Goal: Task Accomplishment & Management: Use online tool/utility

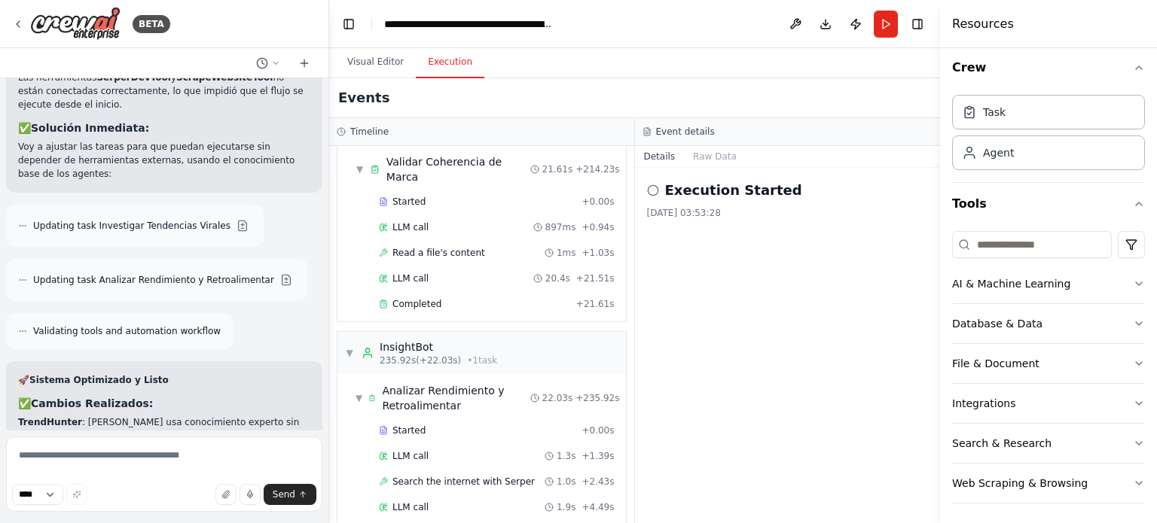
scroll to position [10, 0]
drag, startPoint x: 620, startPoint y: 495, endPoint x: 605, endPoint y: 458, distance: 39.9
click at [605, 458] on div "▼ TrendHunter 6.79s (+36.41s) • 1 task ▼ Investigar Tendencias Virales 36.41s +…" at bounding box center [481, 334] width 305 height 377
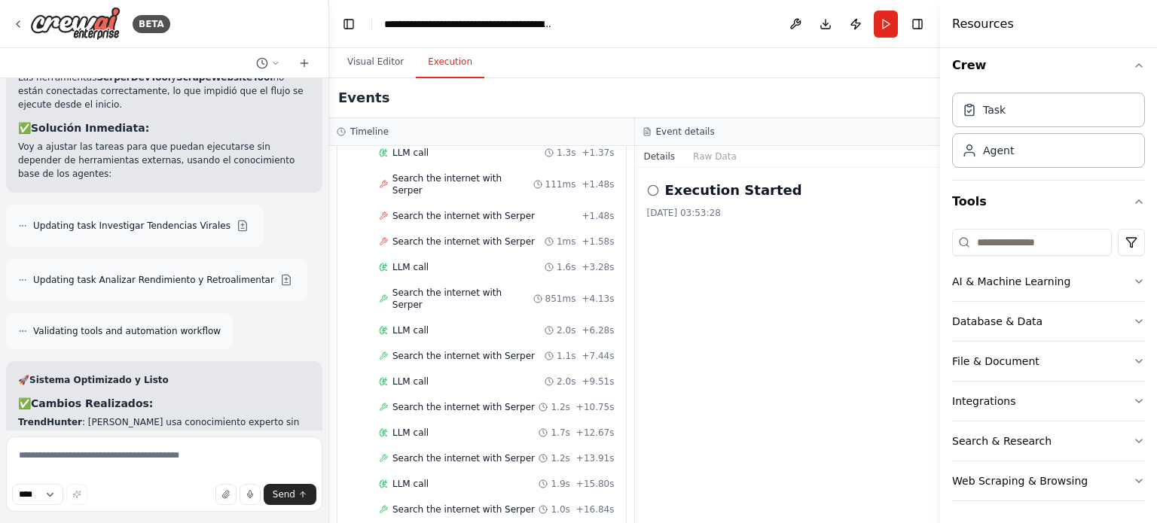
scroll to position [0, 0]
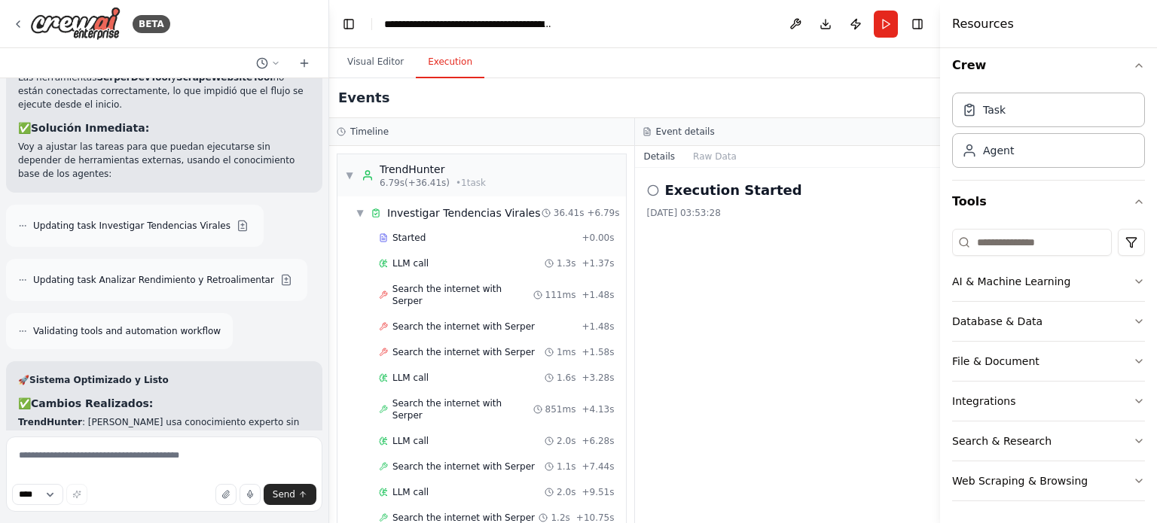
click at [652, 191] on icon at bounding box center [653, 190] width 12 height 12
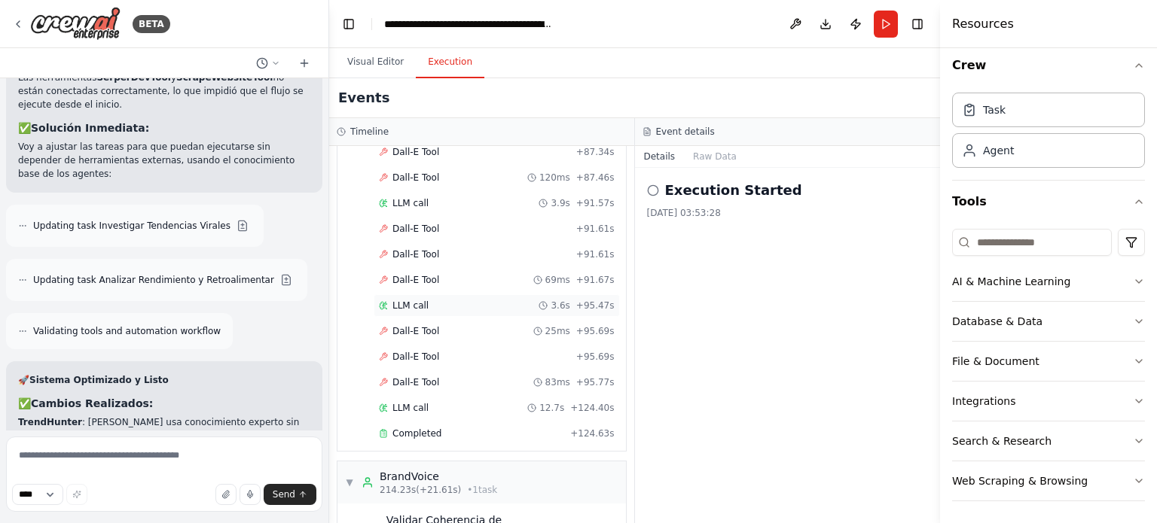
scroll to position [3596, 0]
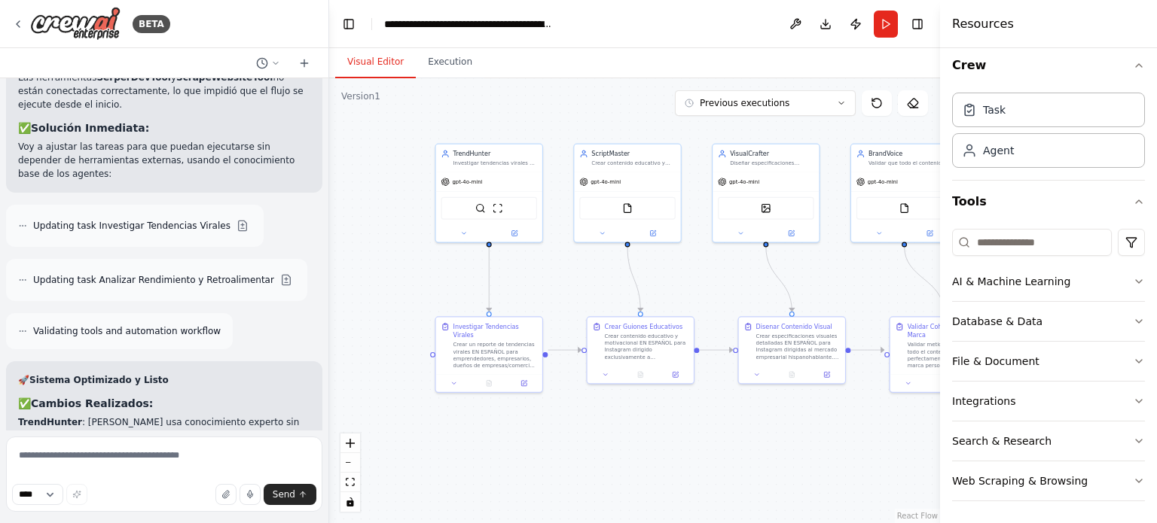
click at [380, 58] on button "Visual Editor" at bounding box center [375, 63] width 81 height 32
click at [431, 63] on button "Execution" at bounding box center [450, 63] width 69 height 32
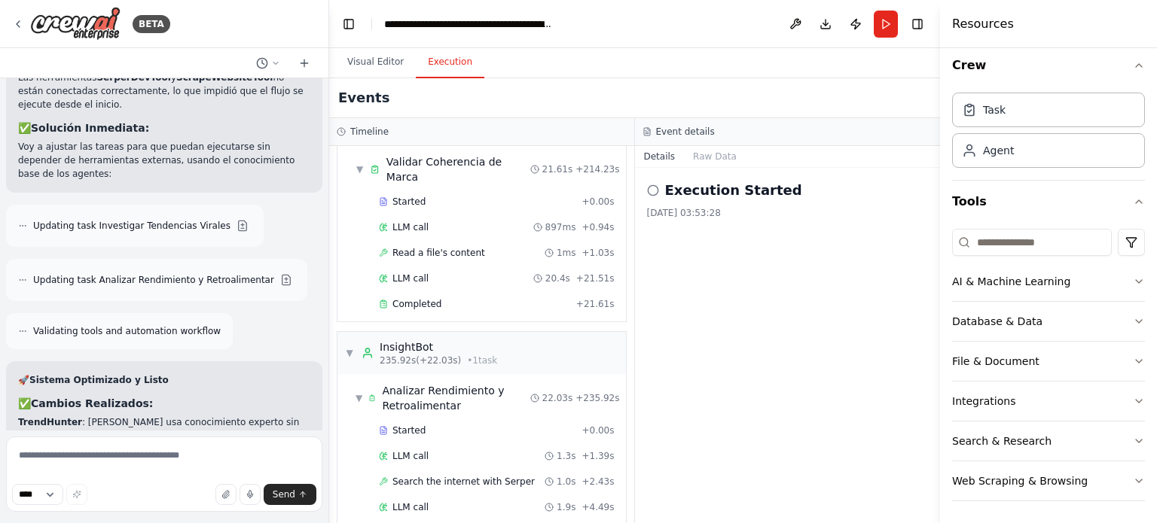
click at [713, 189] on h2 "Execution Started" at bounding box center [733, 190] width 137 height 21
click at [656, 195] on icon at bounding box center [653, 190] width 12 height 12
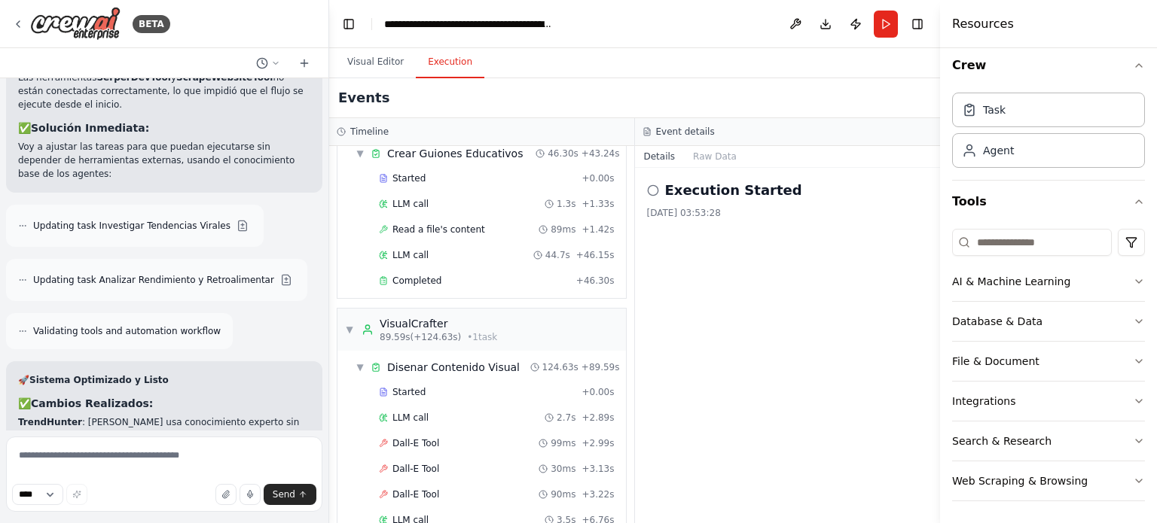
scroll to position [660, 0]
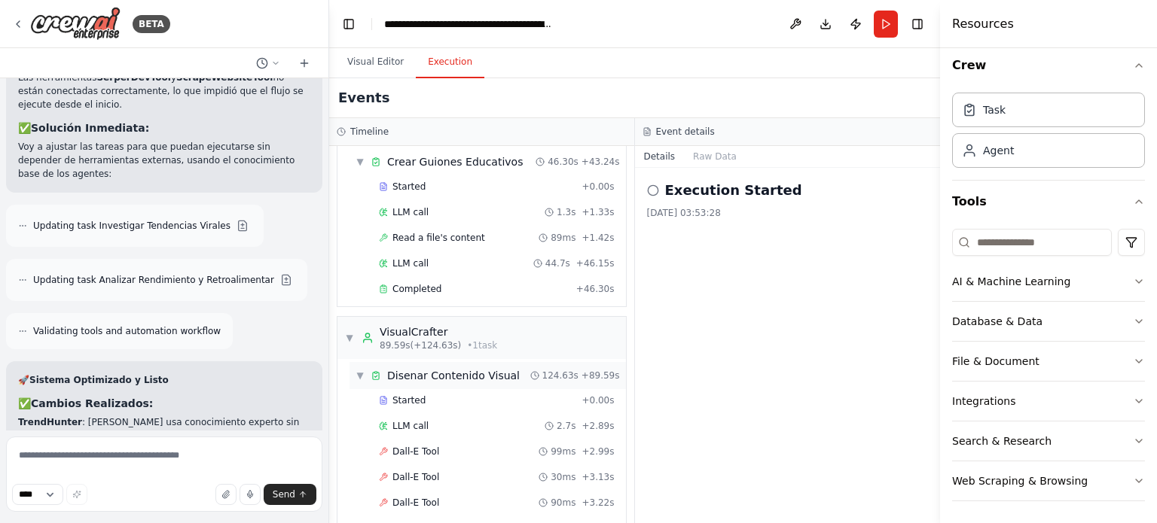
click at [538, 371] on icon at bounding box center [534, 375] width 9 height 9
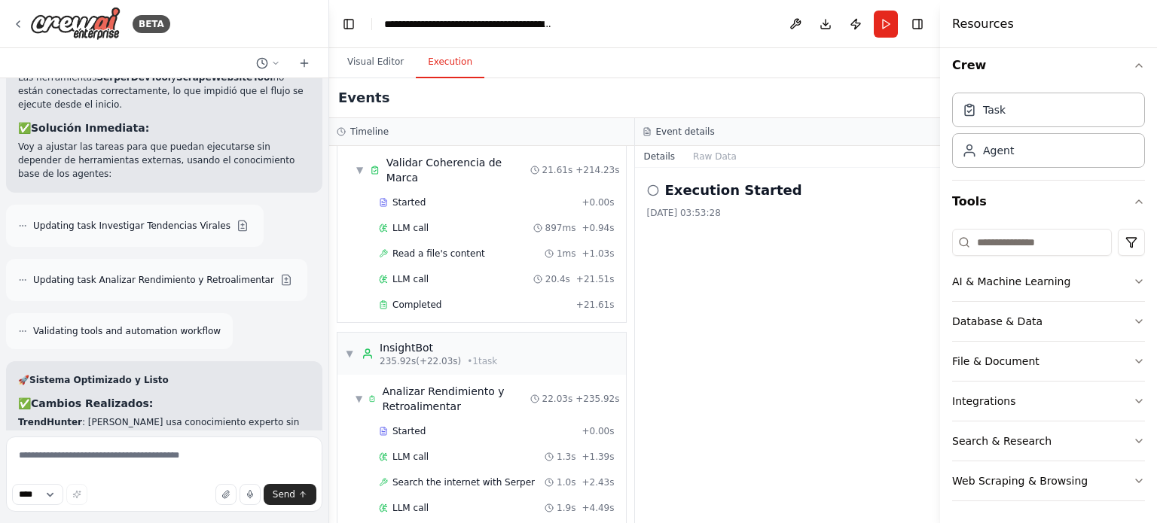
scroll to position [961, 0]
click at [425, 297] on span "Completed" at bounding box center [416, 303] width 49 height 12
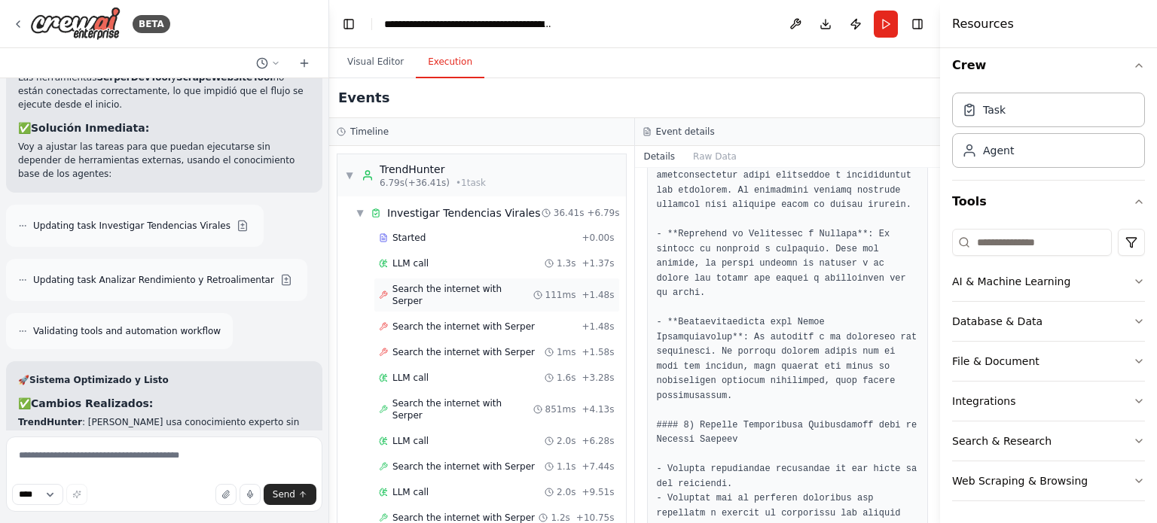
scroll to position [75, 0]
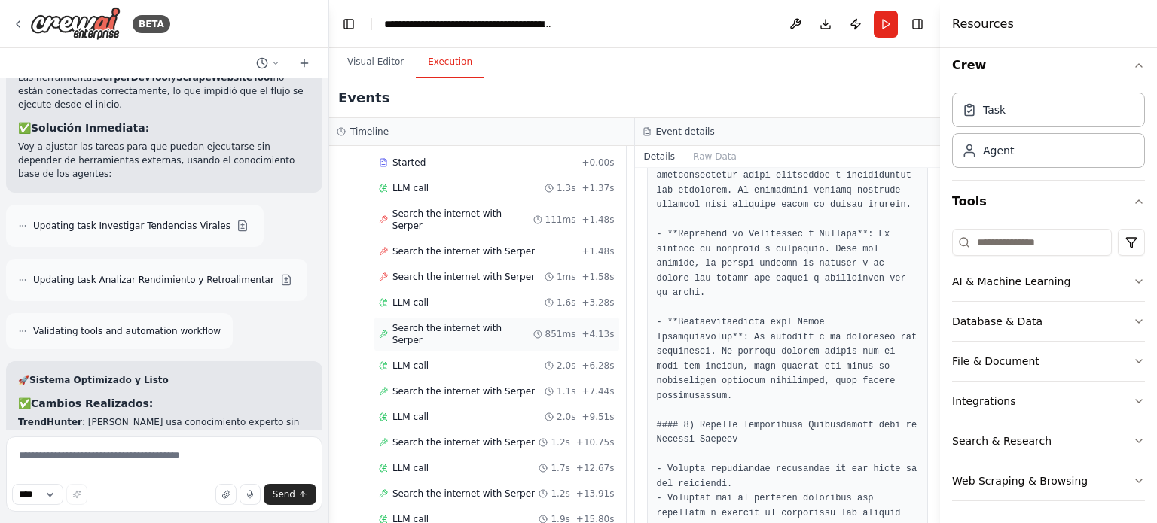
click at [457, 322] on span "Search the internet with Serper" at bounding box center [462, 334] width 141 height 24
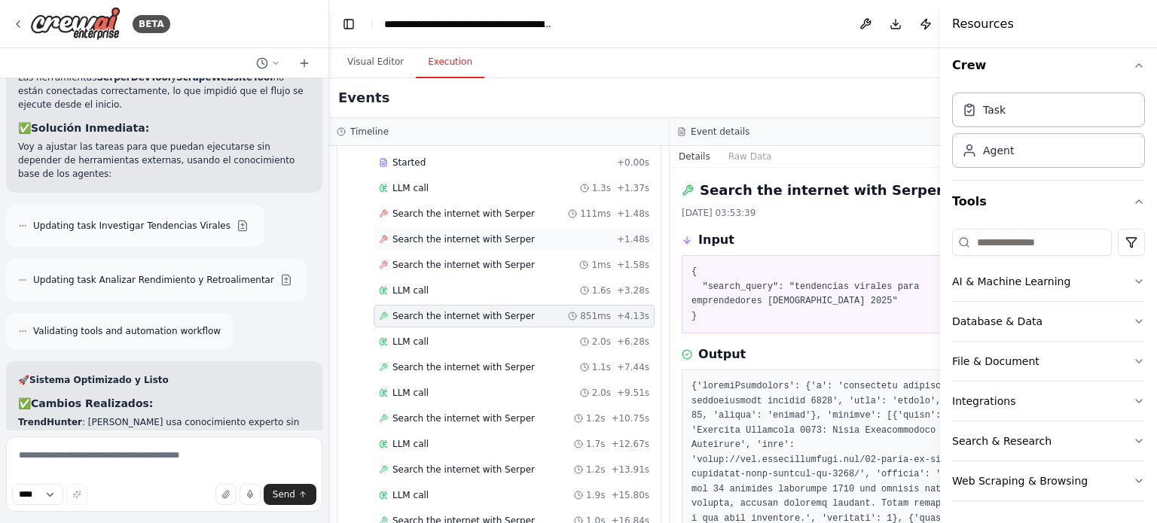
click at [419, 234] on span "Search the internet with Serper" at bounding box center [463, 239] width 142 height 12
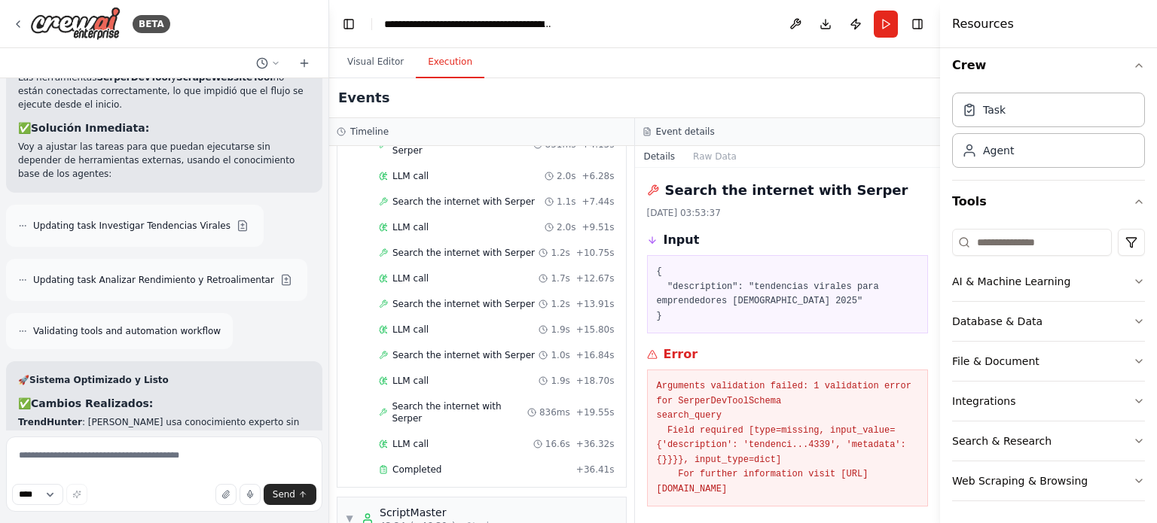
scroll to position [301, 0]
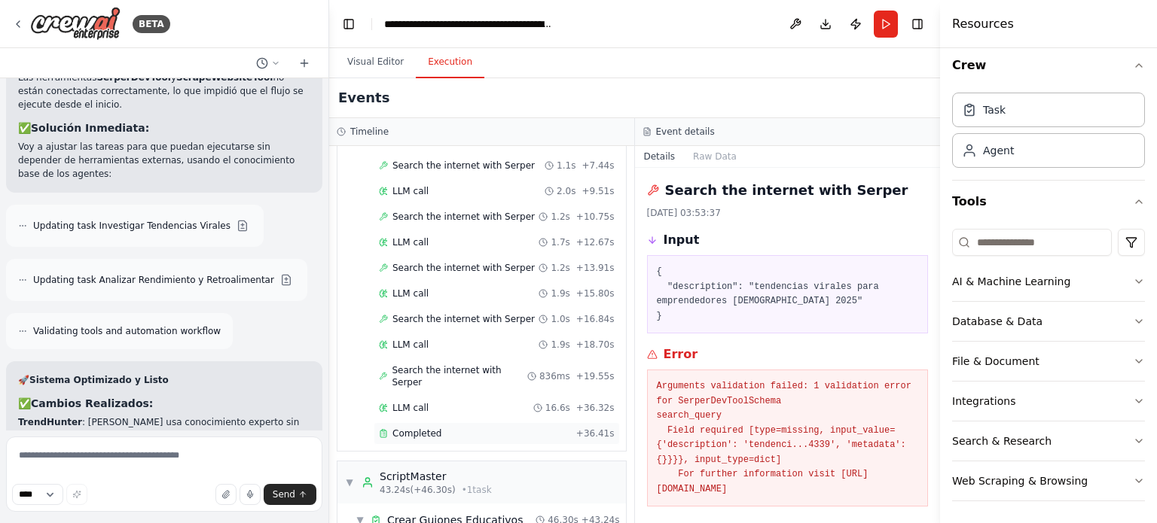
click at [437, 428] on div "Completed" at bounding box center [474, 434] width 191 height 12
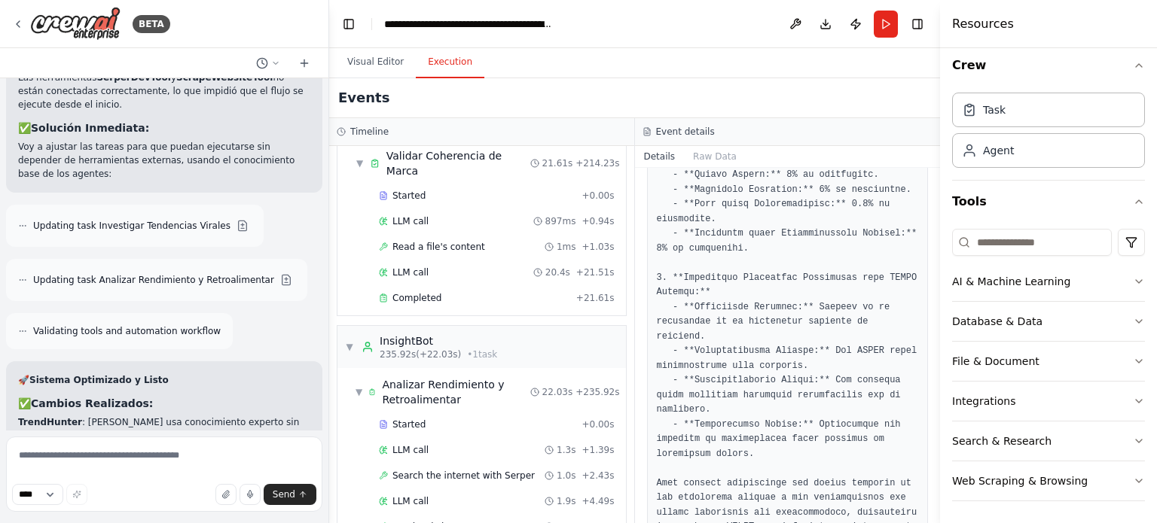
scroll to position [991, 0]
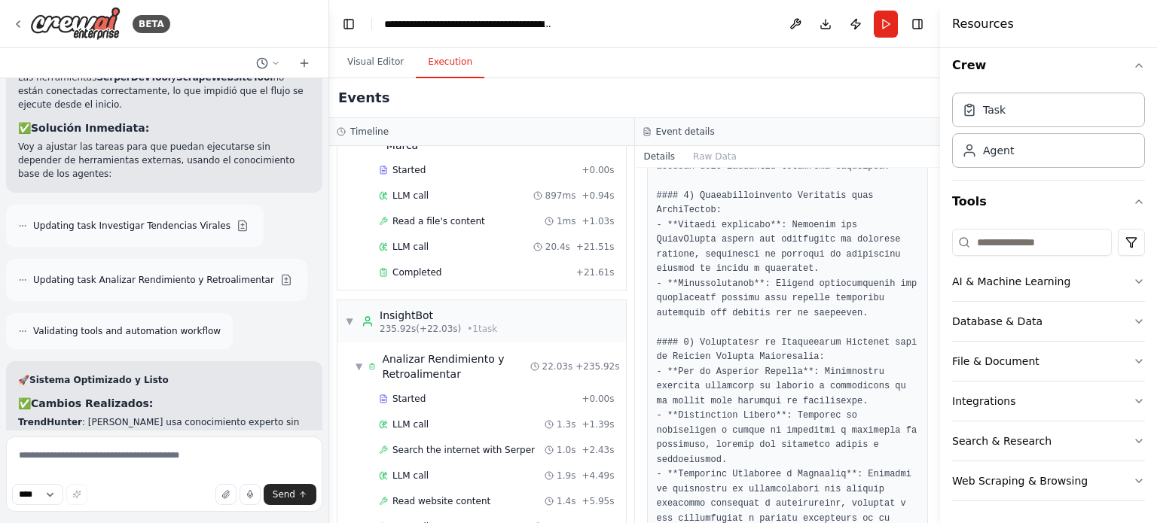
scroll to position [1266, 0]
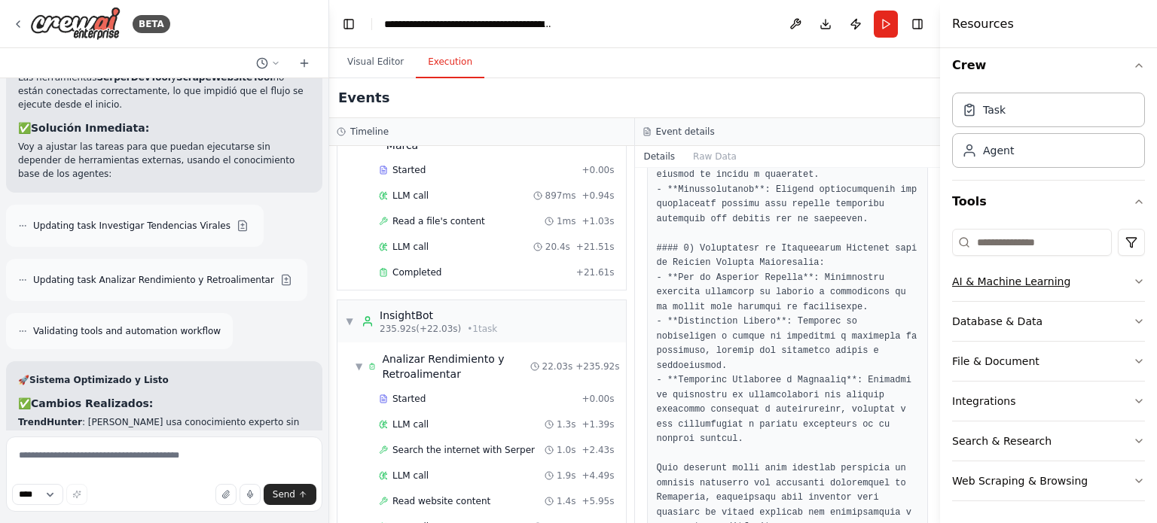
click at [1126, 290] on button "AI & Machine Learning" at bounding box center [1048, 281] width 193 height 39
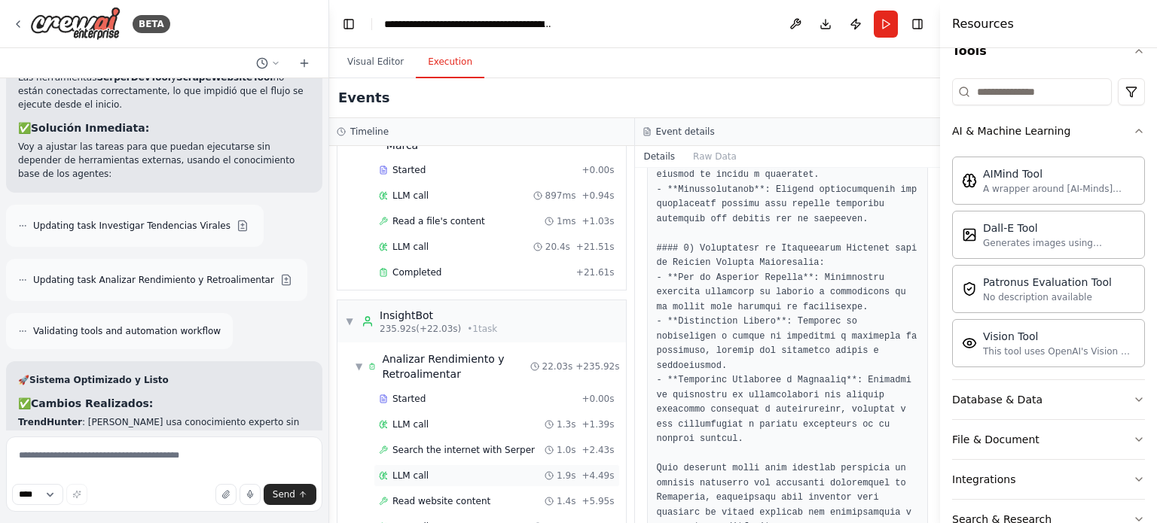
scroll to position [840, 0]
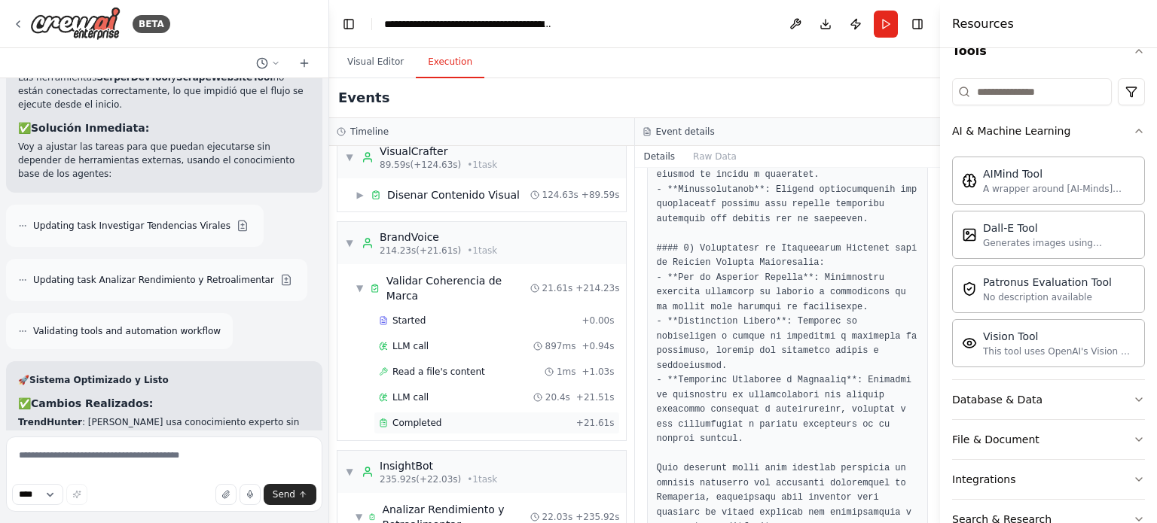
click at [424, 417] on span "Completed" at bounding box center [416, 423] width 49 height 12
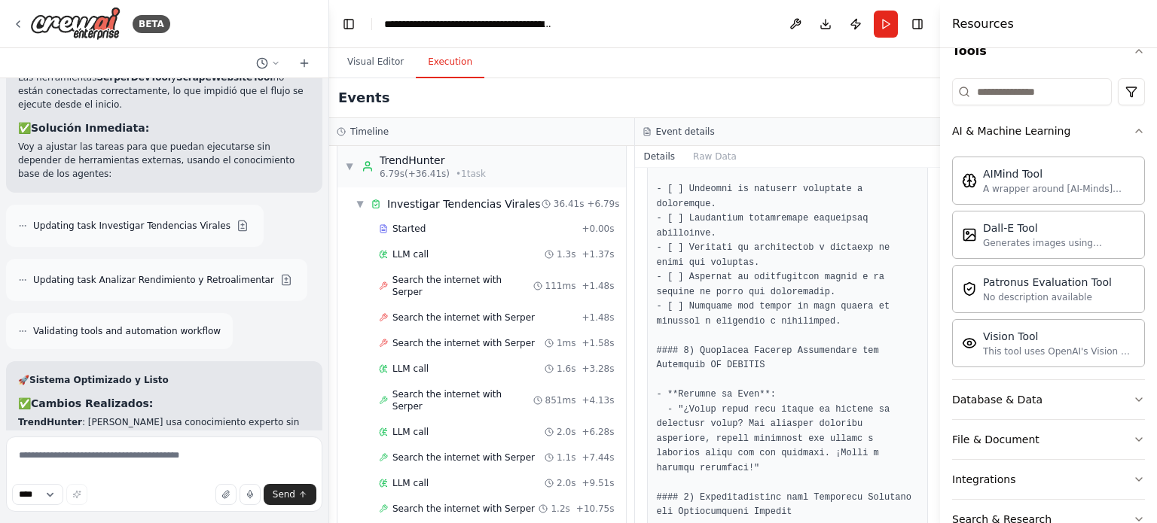
scroll to position [0, 0]
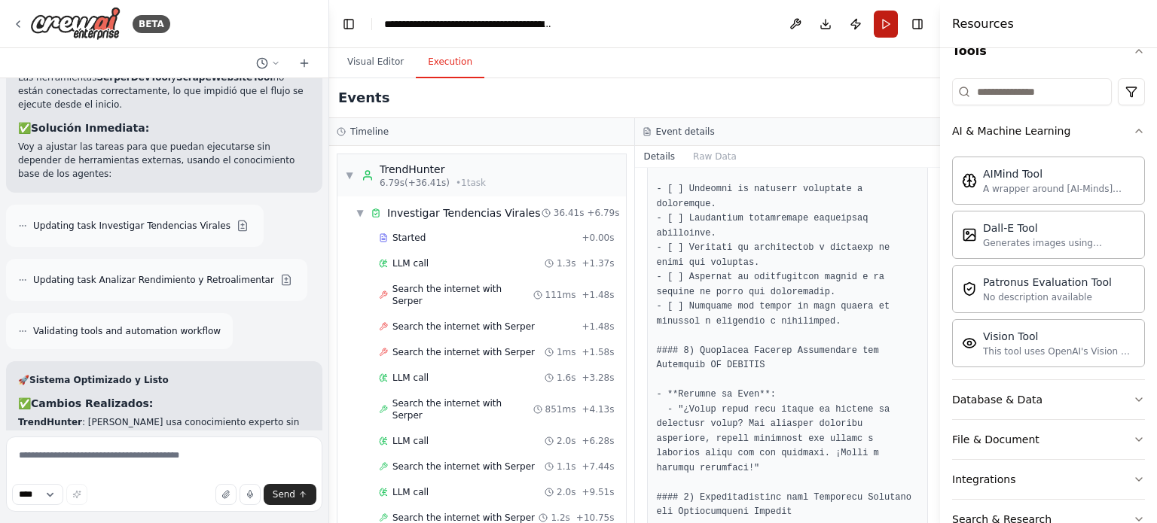
click at [887, 27] on button "Run" at bounding box center [885, 24] width 24 height 27
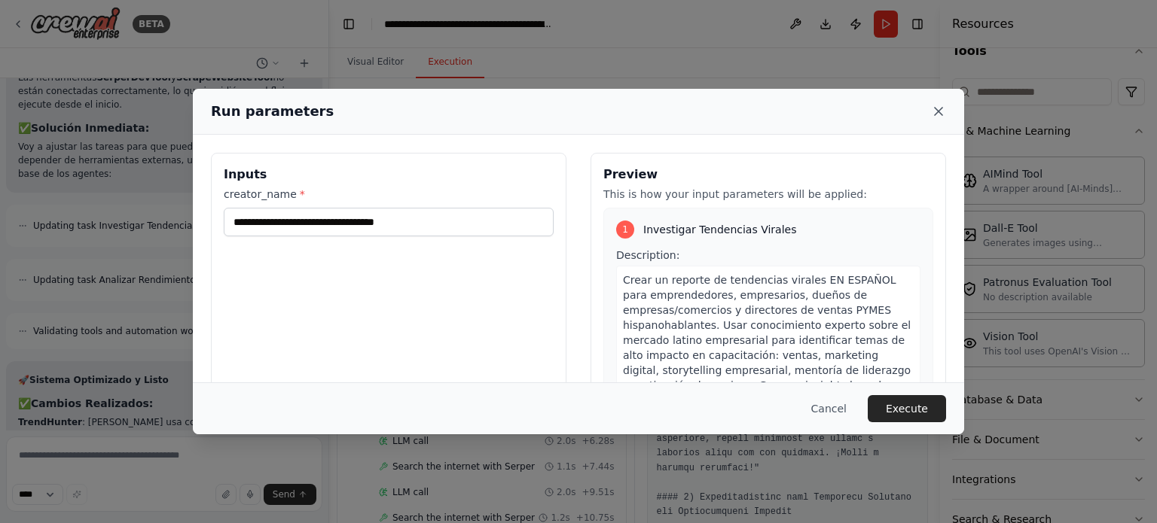
click at [935, 116] on icon at bounding box center [938, 111] width 15 height 15
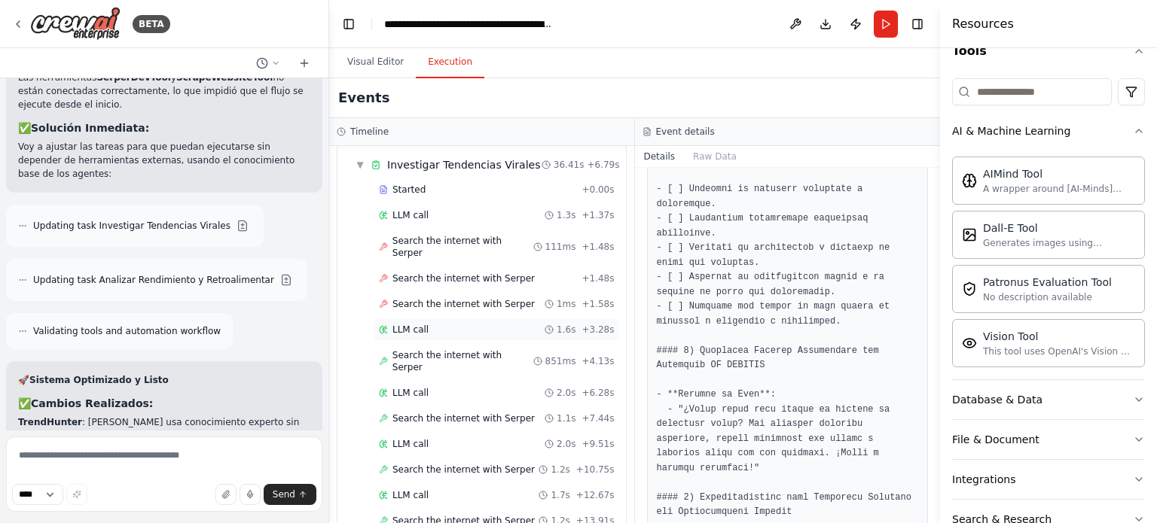
scroll to position [75, 0]
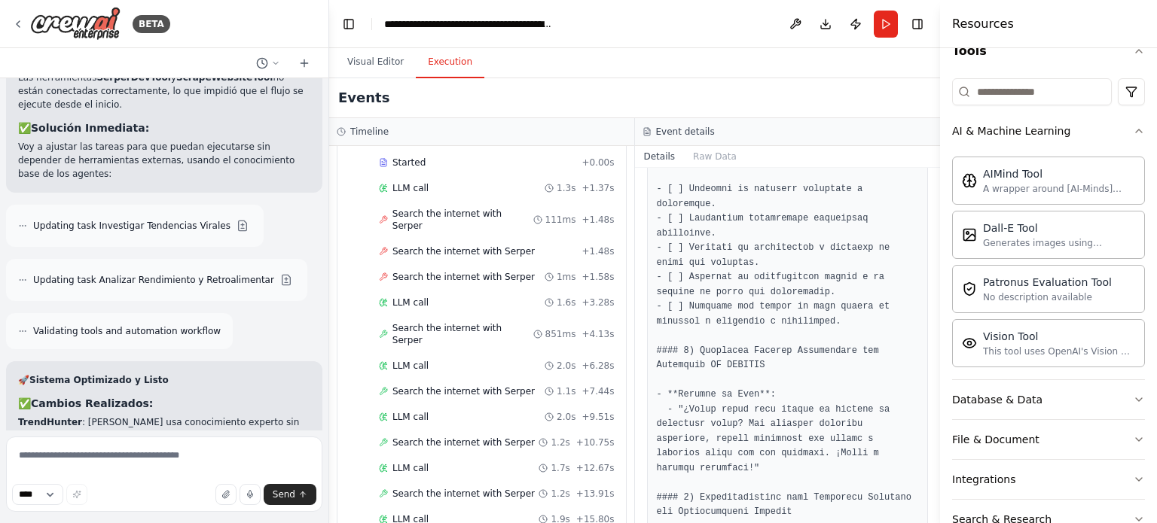
click at [811, 59] on div "Visual Editor Execution" at bounding box center [634, 63] width 611 height 30
click at [851, 27] on button "Publish" at bounding box center [855, 24] width 24 height 27
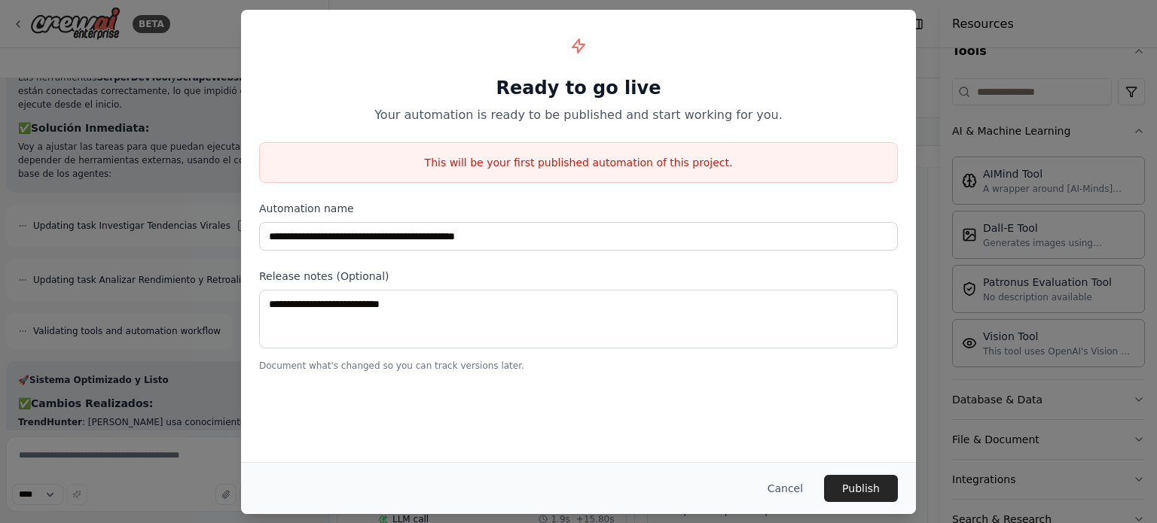
click at [419, 81] on h1 "Ready to go live" at bounding box center [578, 88] width 639 height 24
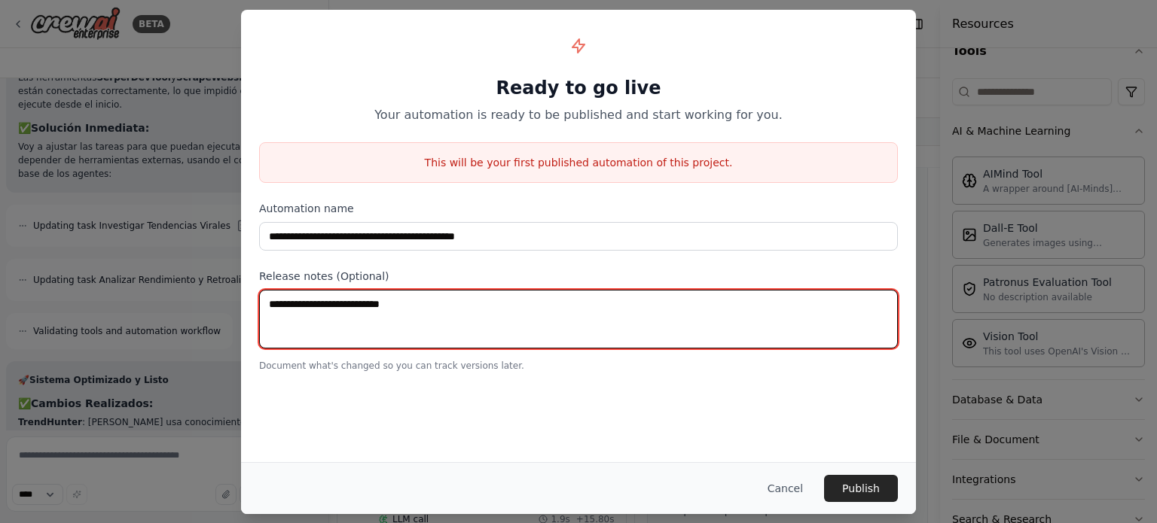
drag, startPoint x: 413, startPoint y: 322, endPoint x: 298, endPoint y: 305, distance: 115.6
click at [298, 305] on textarea at bounding box center [578, 319] width 639 height 59
click at [300, 306] on textarea at bounding box center [578, 319] width 639 height 59
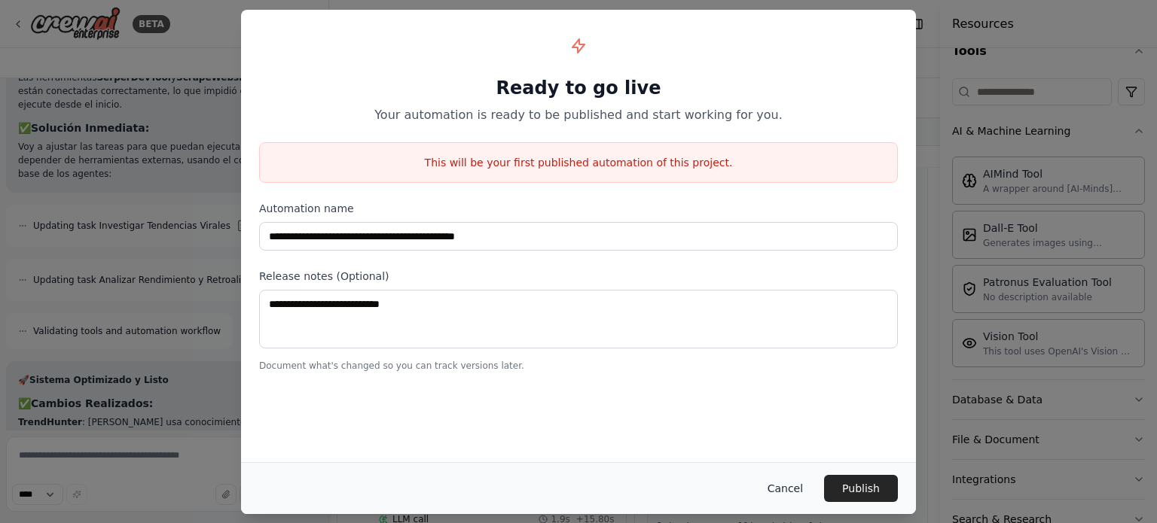
click at [786, 478] on button "Cancel" at bounding box center [784, 488] width 59 height 27
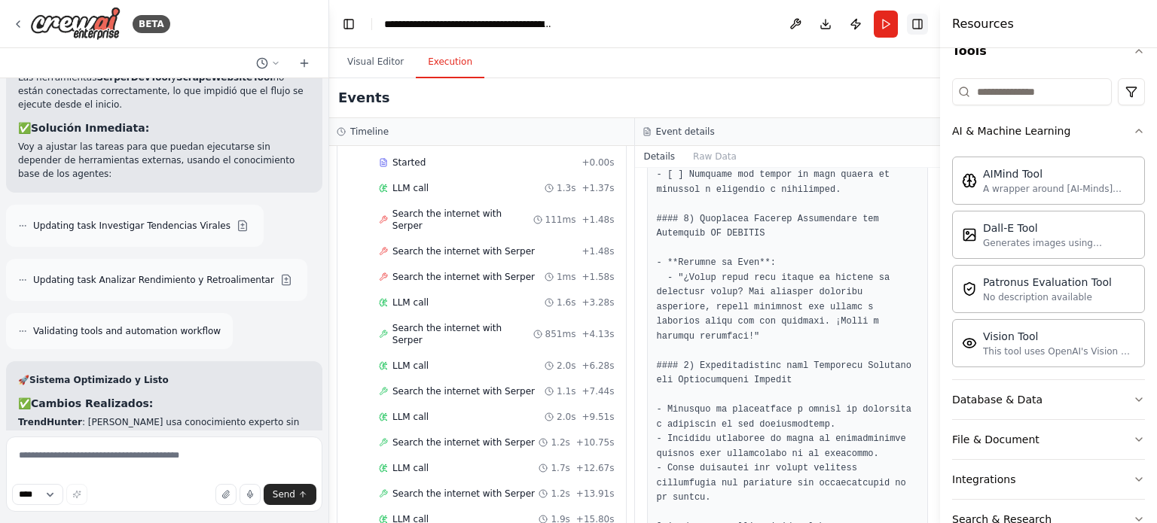
click at [916, 23] on button "Toggle Right Sidebar" at bounding box center [917, 24] width 21 height 21
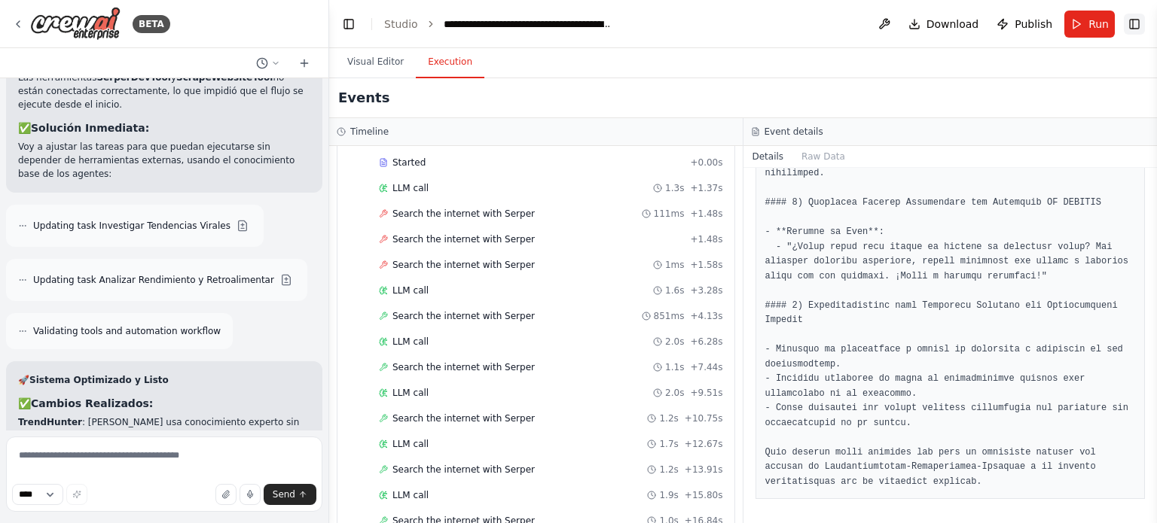
scroll to position [1090, 0]
click at [1072, 21] on button "Run" at bounding box center [1089, 24] width 50 height 27
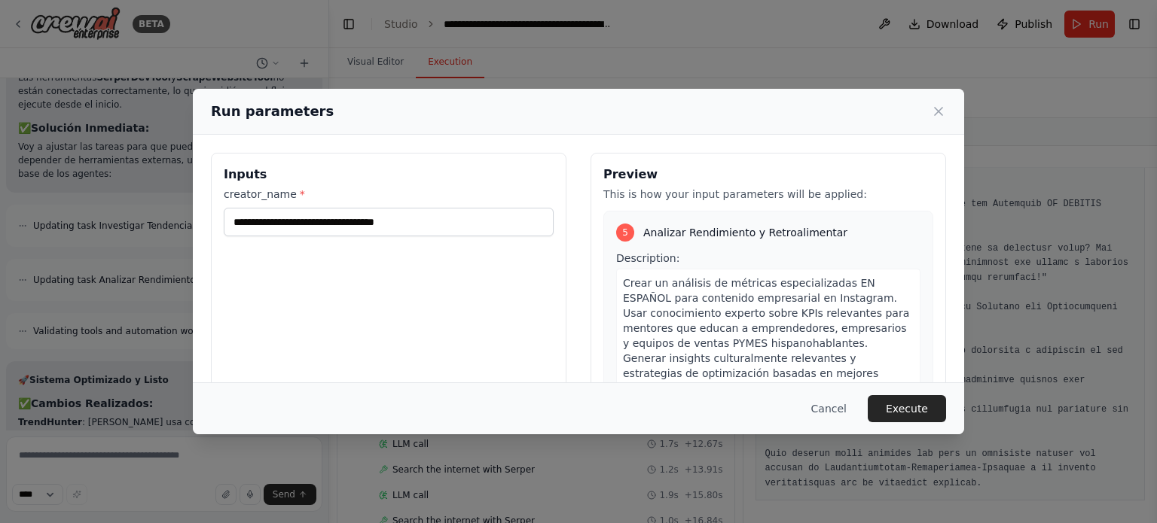
scroll to position [145, 0]
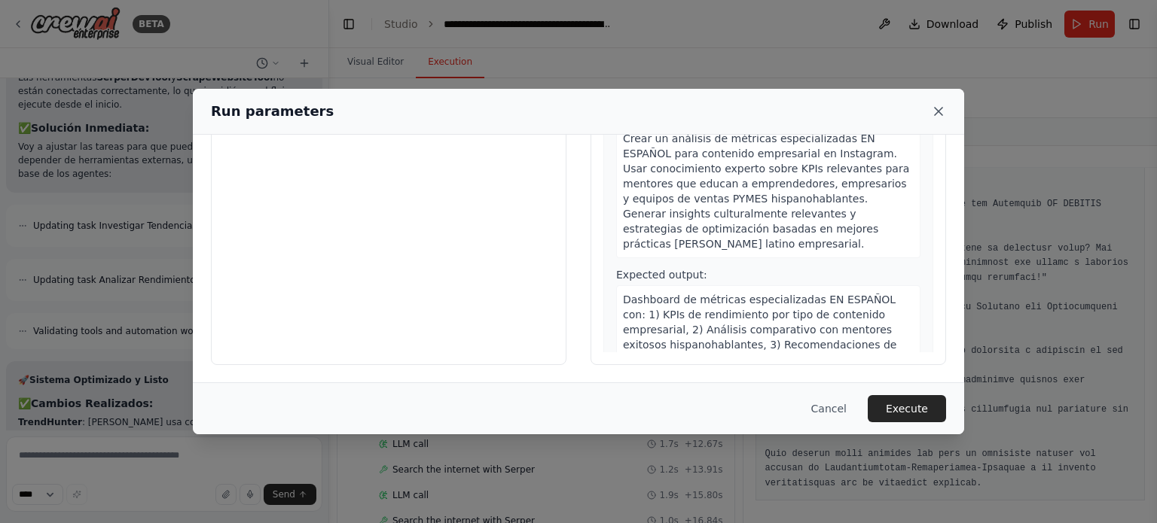
click at [937, 108] on icon at bounding box center [938, 111] width 15 height 15
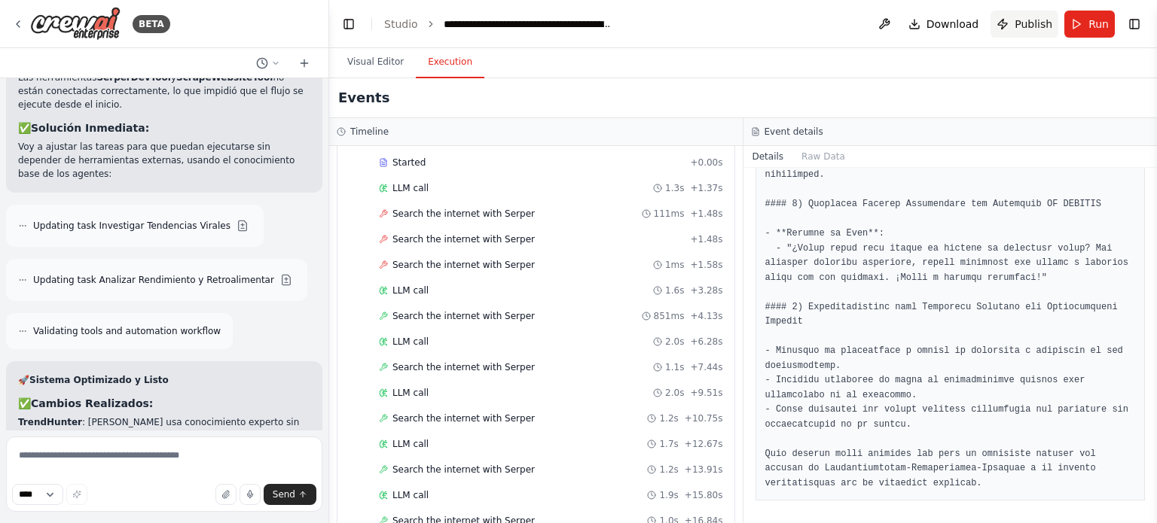
click at [1034, 29] on span "Publish" at bounding box center [1033, 24] width 38 height 15
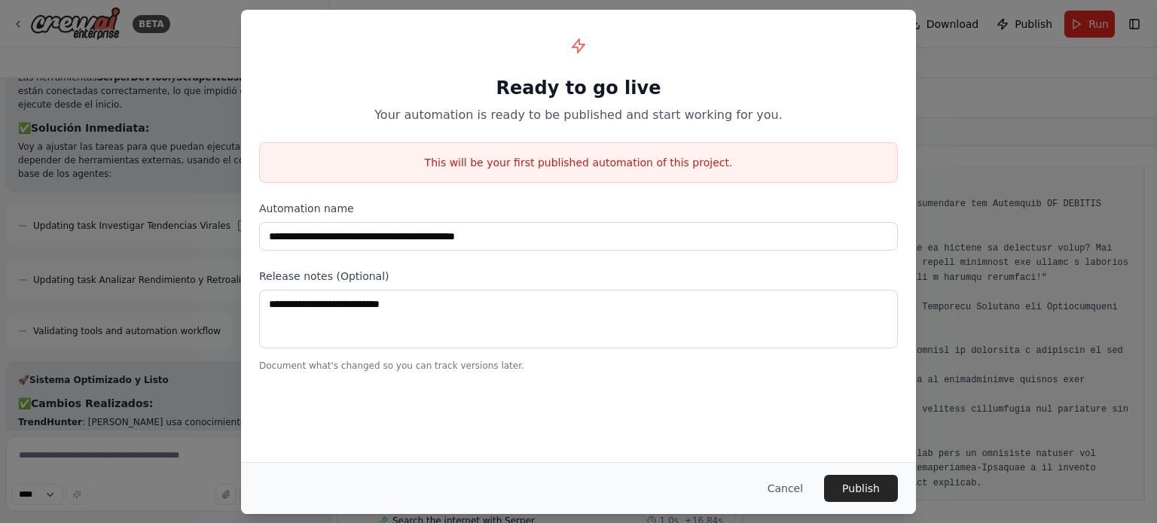
click at [614, 161] on p "This will be your first published automation of this project." at bounding box center [578, 162] width 637 height 15
drag, startPoint x: 732, startPoint y: 165, endPoint x: 407, endPoint y: 161, distance: 325.3
click at [407, 161] on p "This will be your first published automation of this project." at bounding box center [578, 162] width 637 height 15
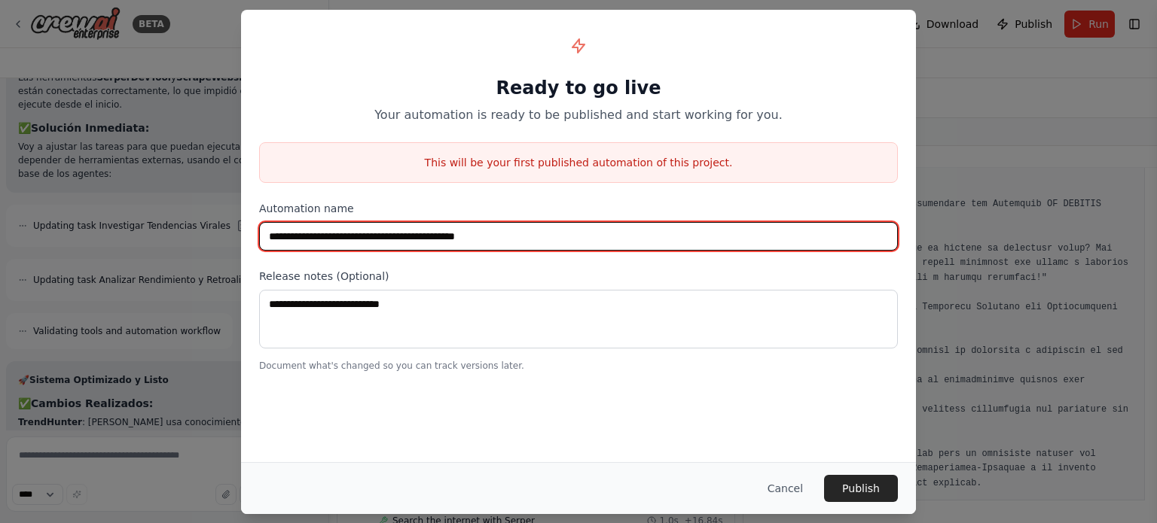
click at [484, 231] on input "**********" at bounding box center [578, 236] width 639 height 29
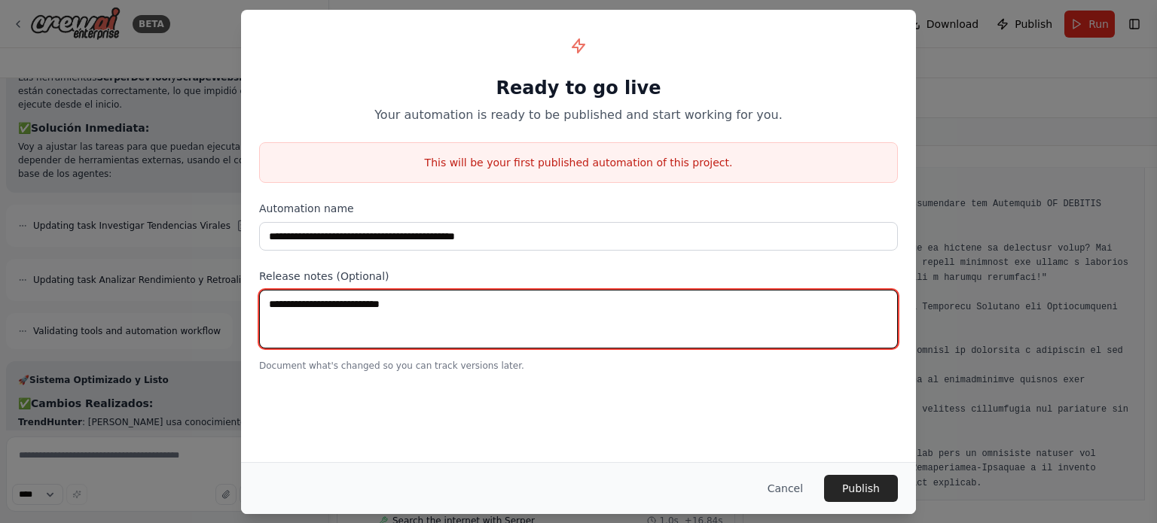
click at [418, 295] on textarea at bounding box center [578, 319] width 639 height 59
drag, startPoint x: 419, startPoint y: 304, endPoint x: 255, endPoint y: 306, distance: 164.2
click at [255, 306] on div "**********" at bounding box center [578, 200] width 675 height 380
drag, startPoint x: 272, startPoint y: 303, endPoint x: 413, endPoint y: 305, distance: 140.8
click at [413, 305] on textarea at bounding box center [578, 319] width 639 height 59
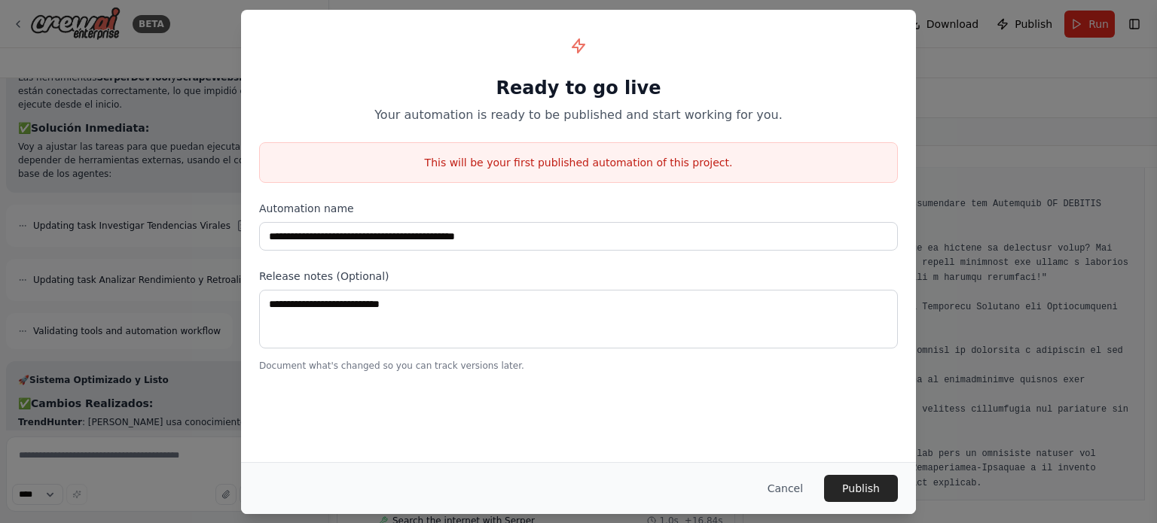
click at [364, 278] on label "Release notes (Optional)" at bounding box center [578, 276] width 639 height 15
